Goal: Information Seeking & Learning: Learn about a topic

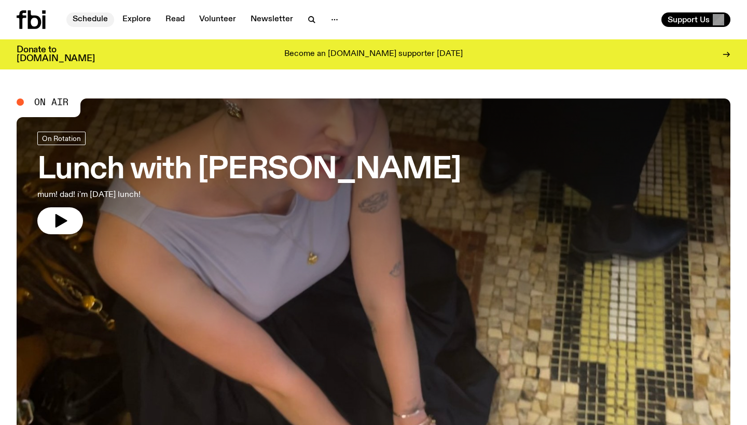
click at [95, 19] on link "Schedule" at bounding box center [90, 19] width 48 height 15
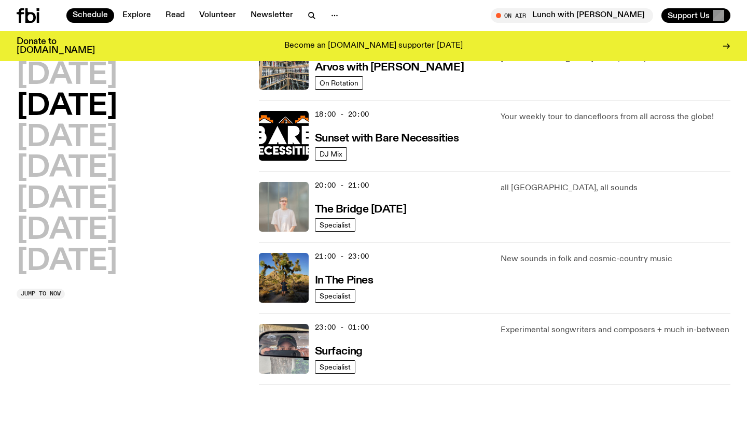
scroll to position [420, 0]
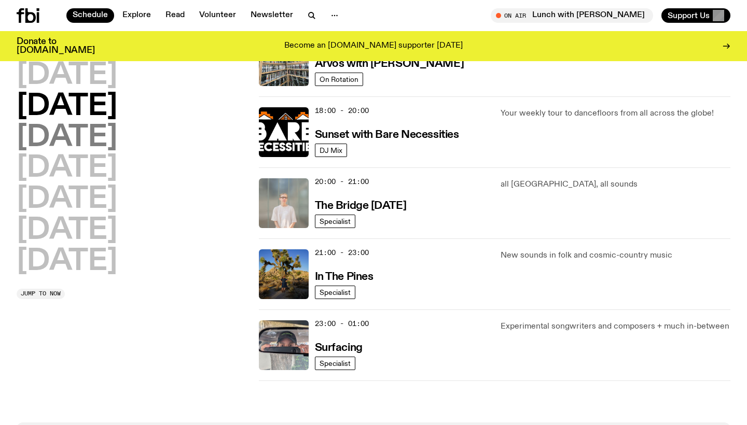
click at [117, 134] on h2 "[DATE]" at bounding box center [67, 137] width 101 height 29
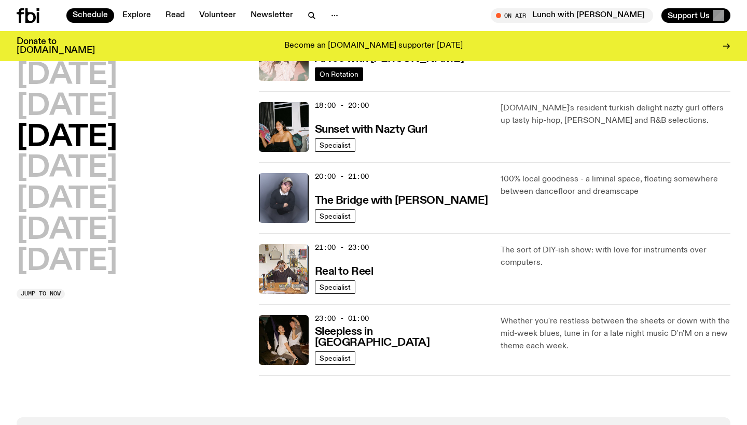
scroll to position [430, 0]
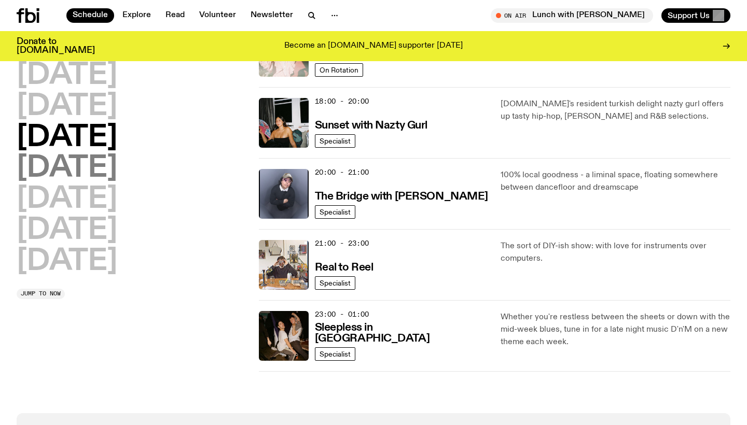
click at [117, 167] on h2 "[DATE]" at bounding box center [67, 168] width 101 height 29
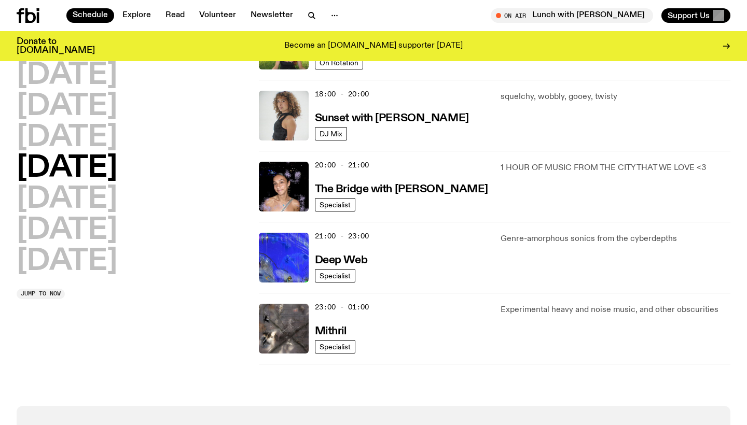
scroll to position [438, 0]
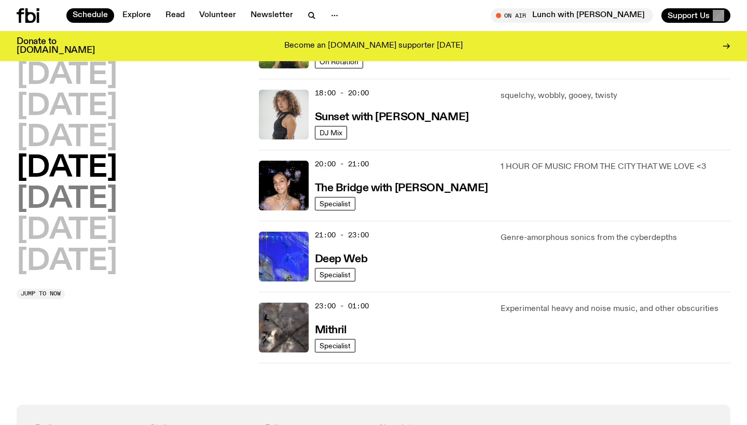
click at [78, 192] on h2 "[DATE]" at bounding box center [67, 199] width 101 height 29
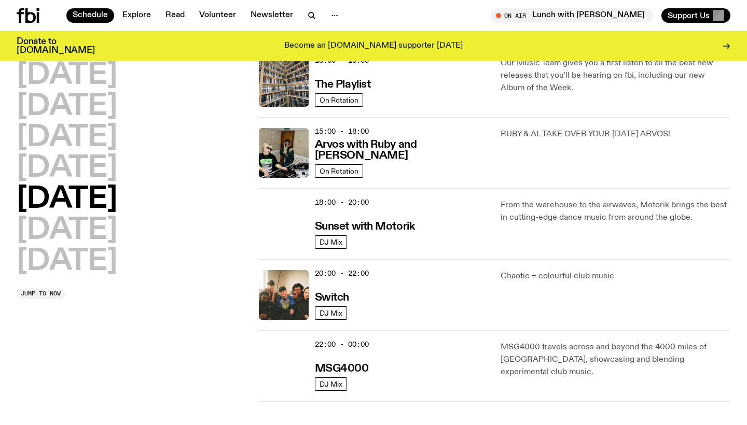
scroll to position [327, 0]
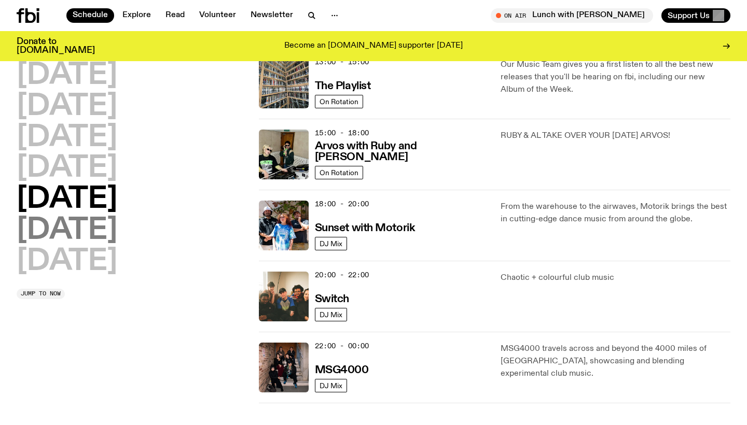
click at [69, 228] on h2 "[DATE]" at bounding box center [67, 230] width 101 height 29
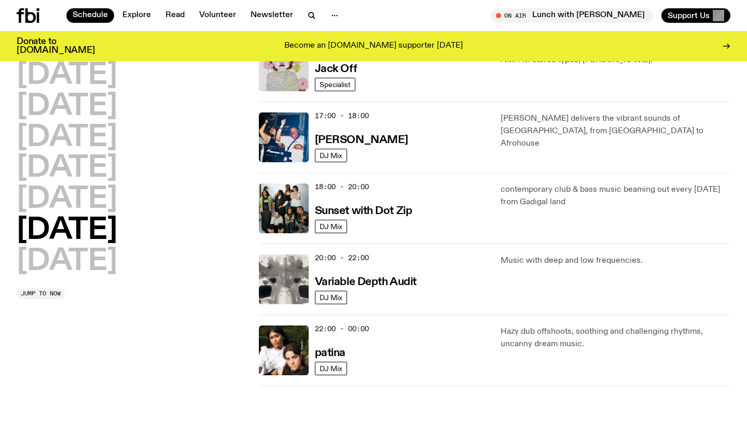
scroll to position [563, 0]
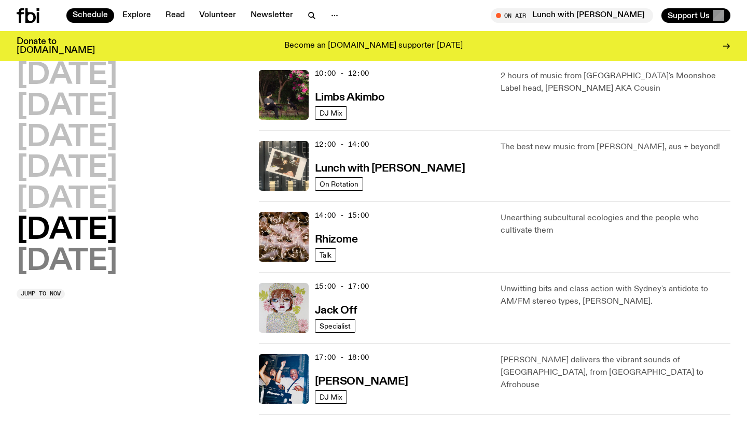
click at [99, 262] on h2 "[DATE]" at bounding box center [67, 261] width 101 height 29
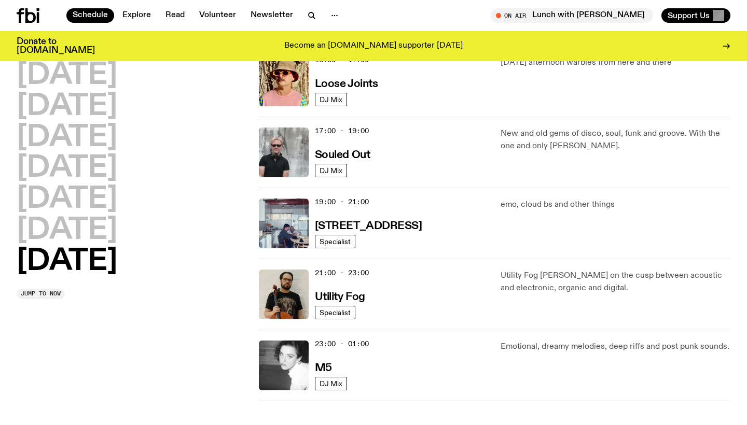
scroll to position [612, 0]
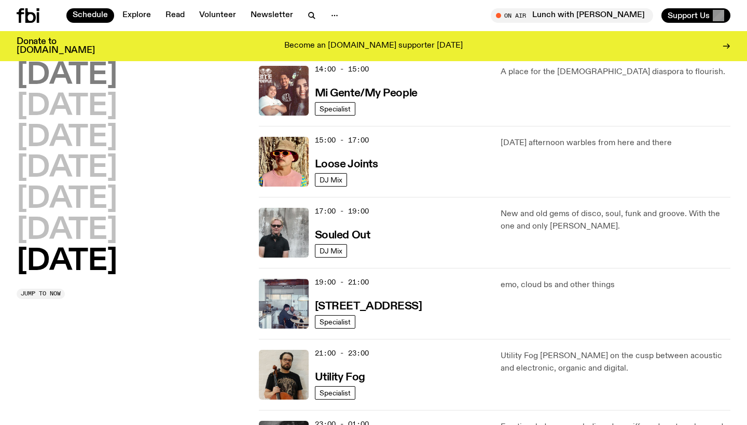
click at [105, 75] on h2 "[DATE]" at bounding box center [67, 75] width 101 height 29
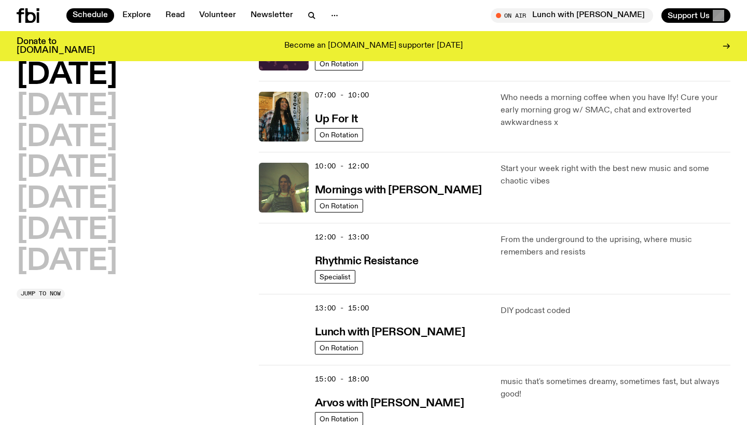
scroll to position [70, 0]
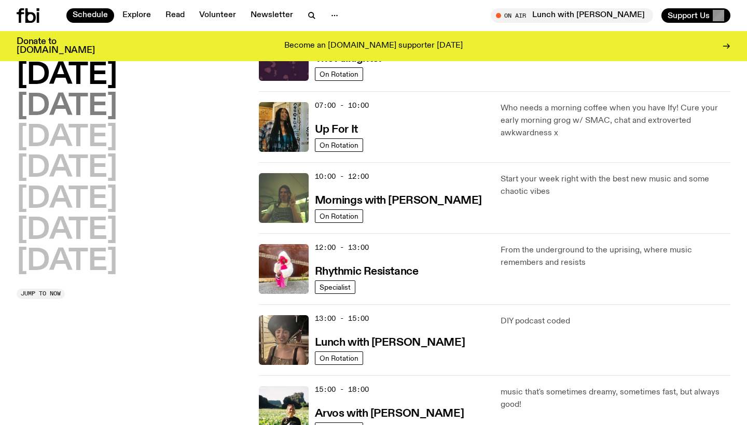
click at [114, 100] on h2 "[DATE]" at bounding box center [67, 106] width 101 height 29
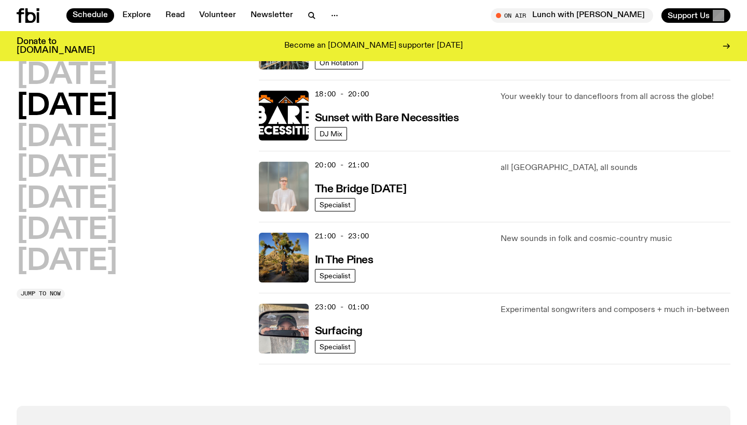
scroll to position [437, 0]
click at [117, 134] on h2 "[DATE]" at bounding box center [67, 137] width 101 height 29
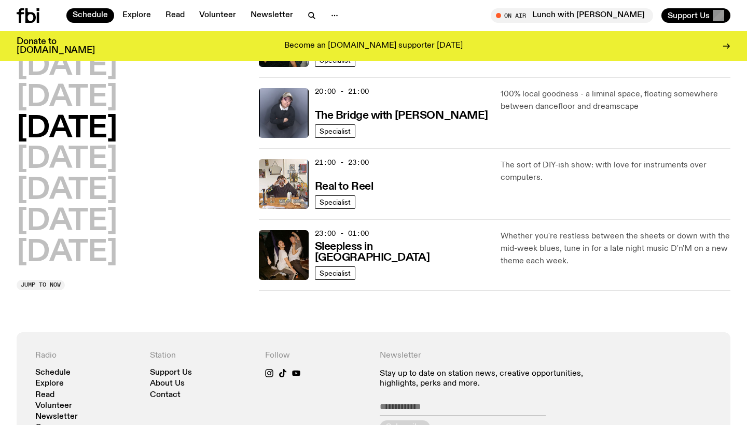
scroll to position [511, 0]
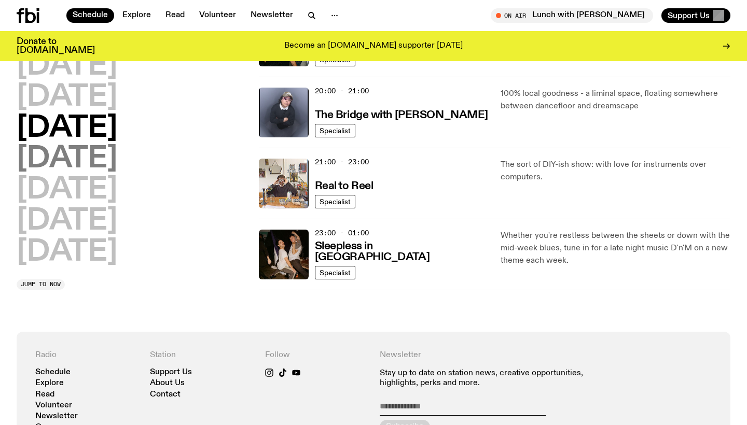
click at [115, 155] on h2 "[DATE]" at bounding box center [67, 159] width 101 height 29
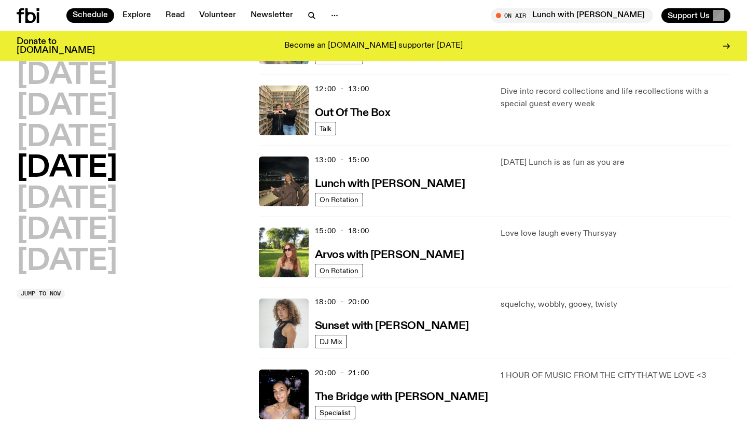
scroll to position [179, 0]
